Goal: Find specific page/section: Find specific page/section

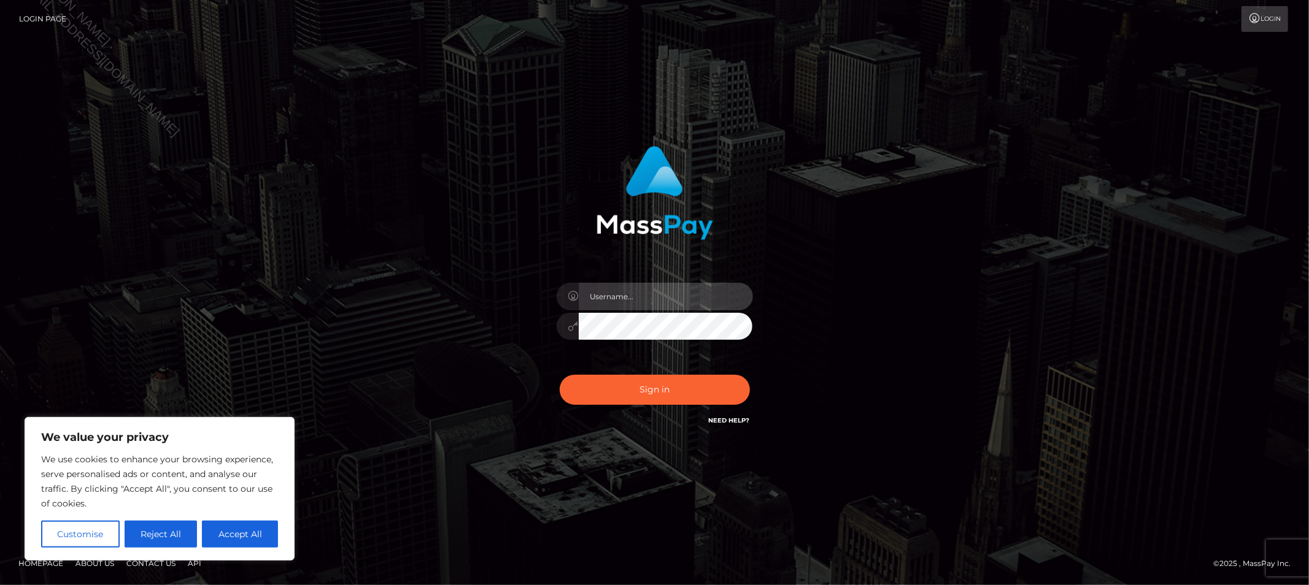
click at [638, 296] on input "text" at bounding box center [666, 297] width 174 height 28
type input "Allyssa"
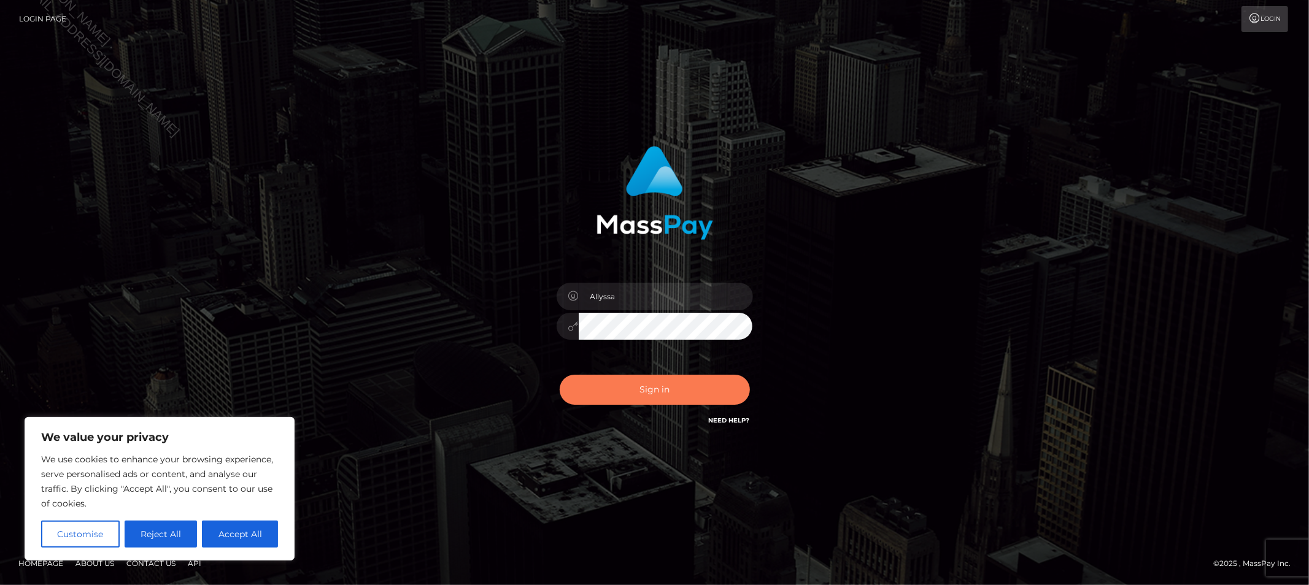
click at [617, 388] on button "Sign in" at bounding box center [655, 390] width 190 height 30
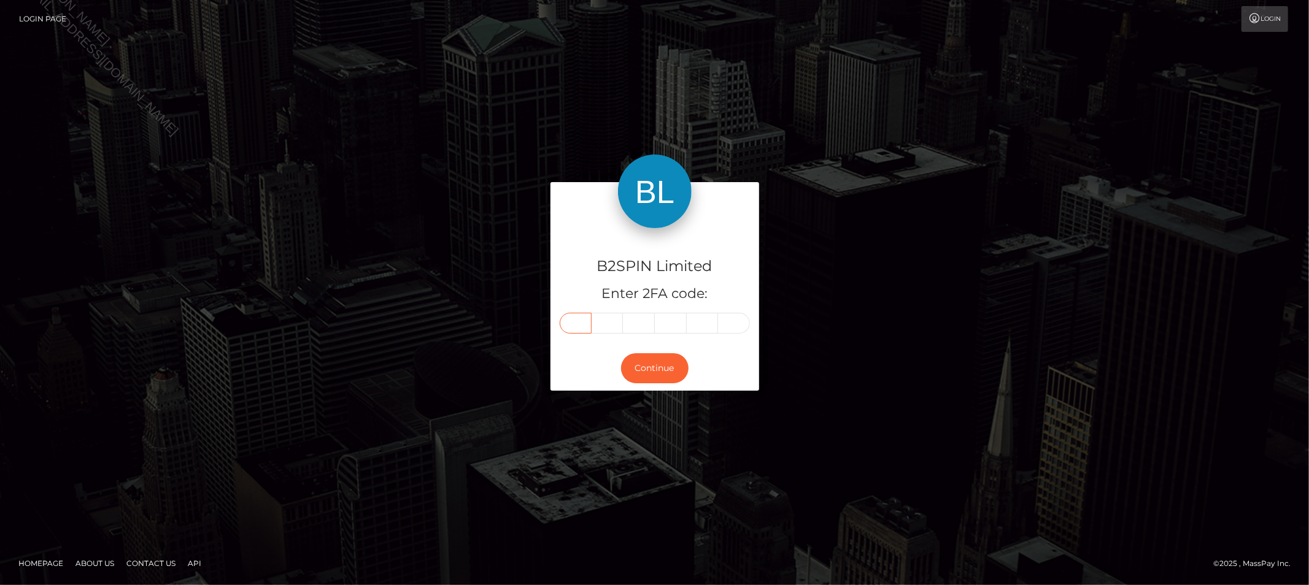
click at [580, 328] on input "text" at bounding box center [576, 323] width 32 height 21
type input "8"
type input "6"
type input "3"
type input "8"
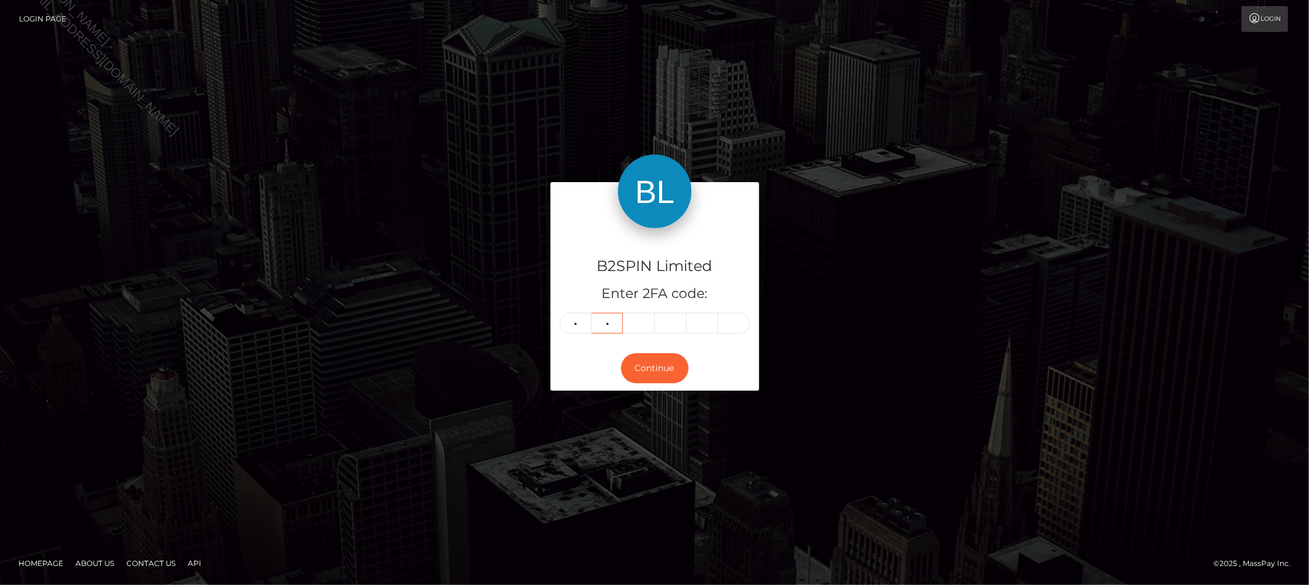
type input "6"
type input "3"
type input "7"
type input "9"
type input "8"
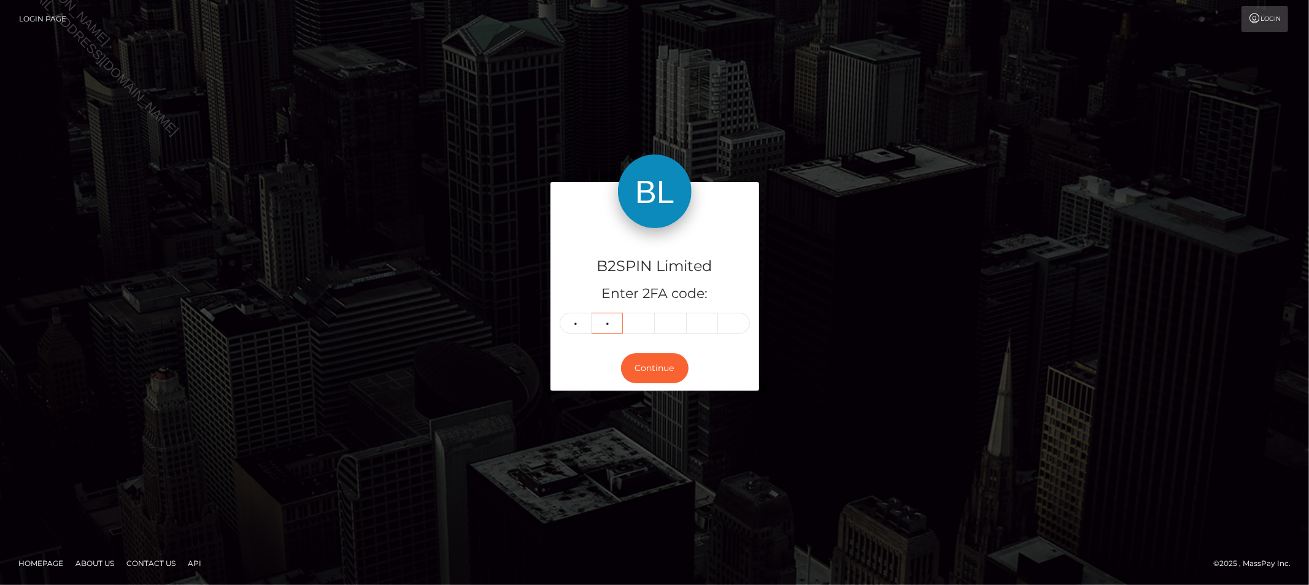
type input "6"
type input "3"
type input "7"
type input "9"
type input "0"
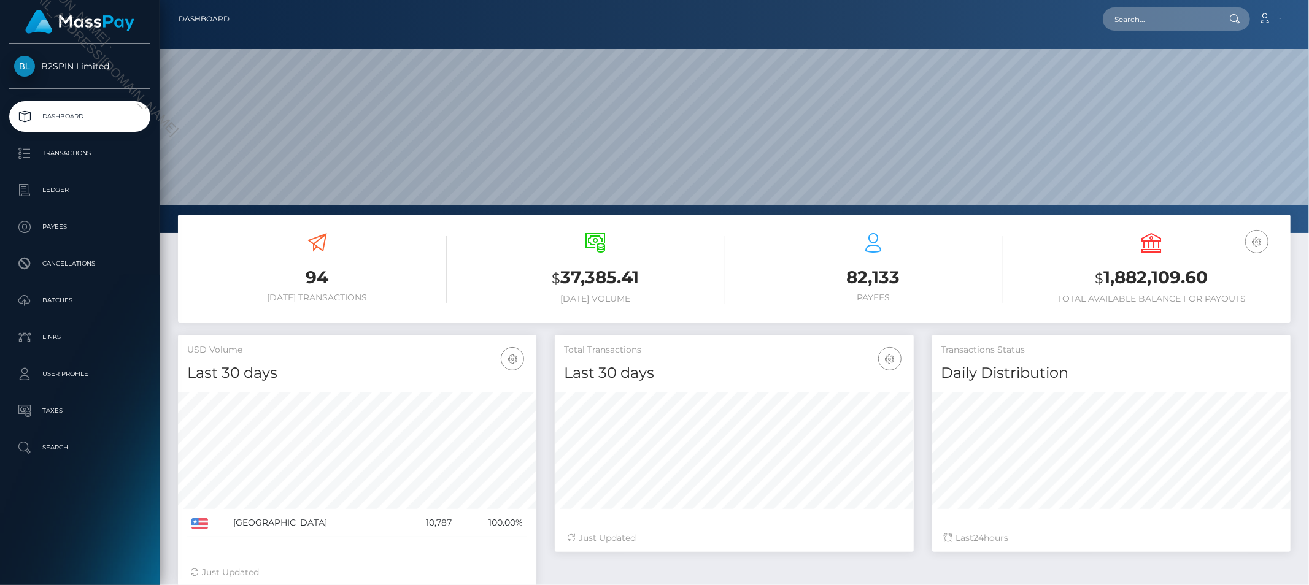
scroll to position [217, 358]
click at [1164, 20] on input "text" at bounding box center [1160, 18] width 115 height 23
paste input "d68a189b-61d2-4d3c-b710-64cd51a149d3"
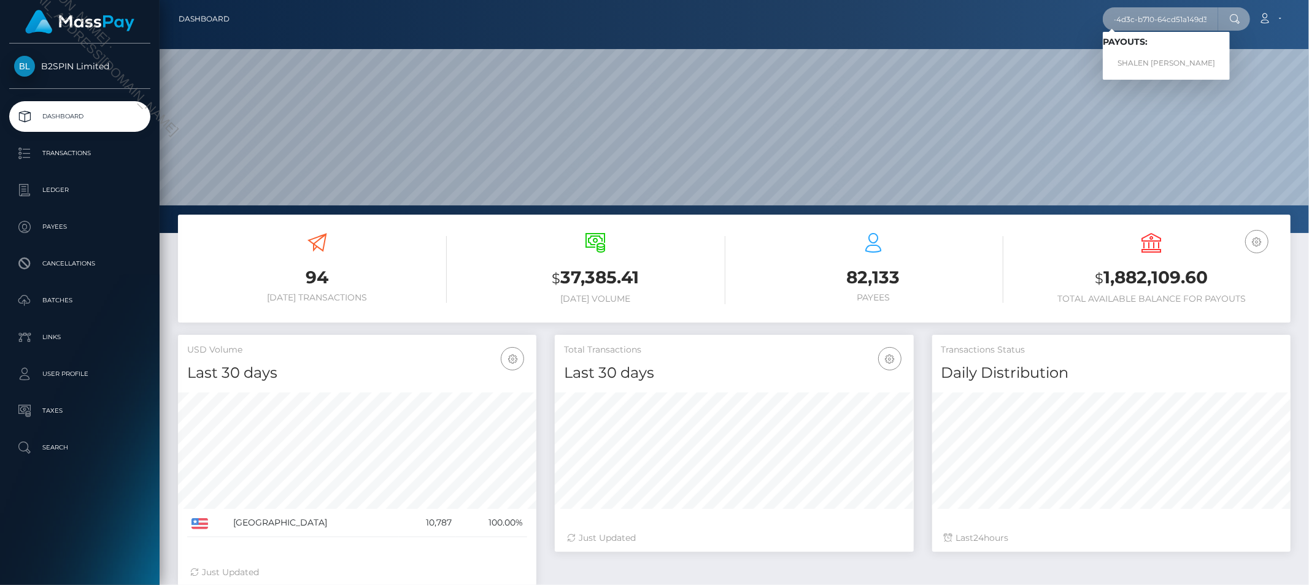
type input "d68a189b-61d2-4d3c-b710-64cd51a149d3"
click at [1172, 63] on link "SHALEN CHRISTINE GOMEZ" at bounding box center [1166, 63] width 127 height 23
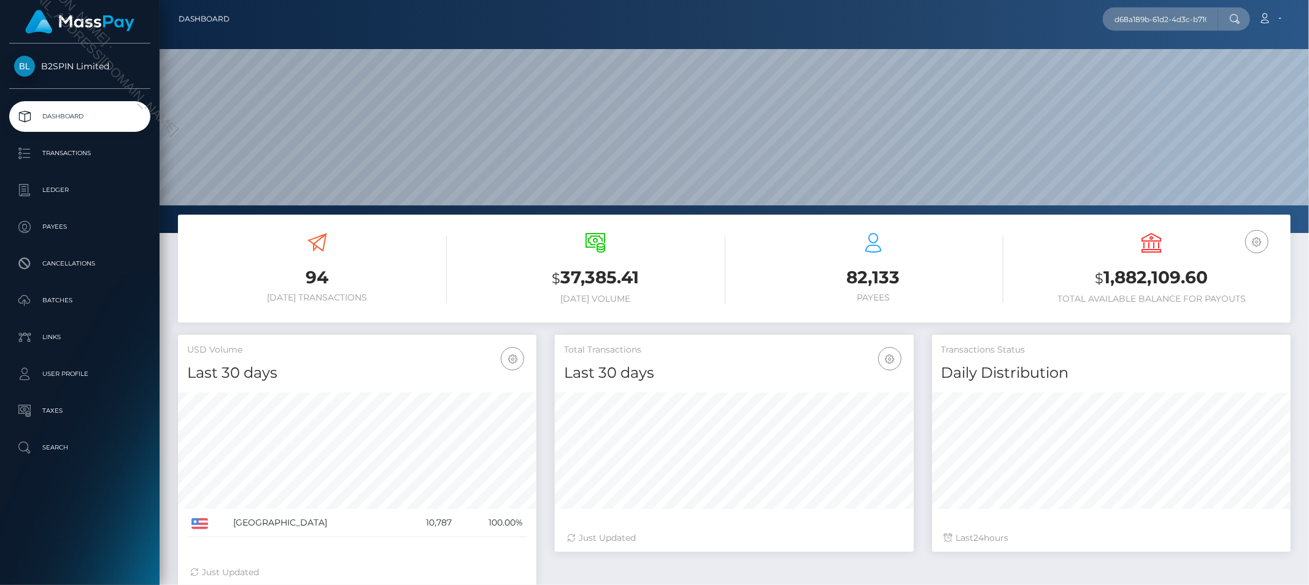
scroll to position [112, 0]
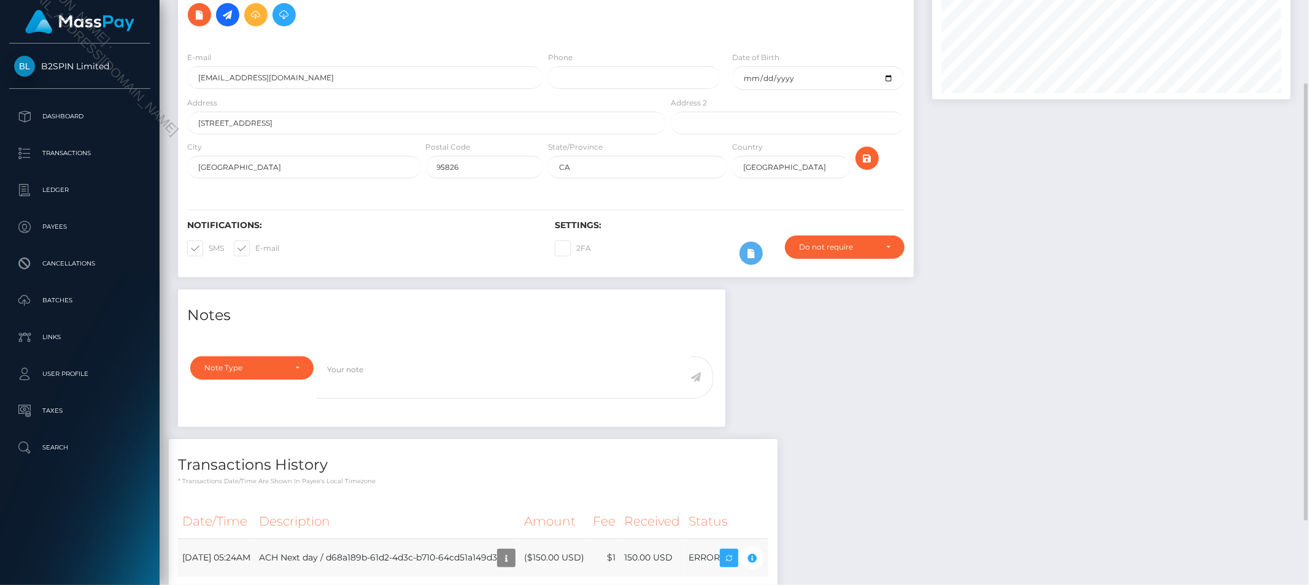
scroll to position [199, 0]
